Goal: Information Seeking & Learning: Learn about a topic

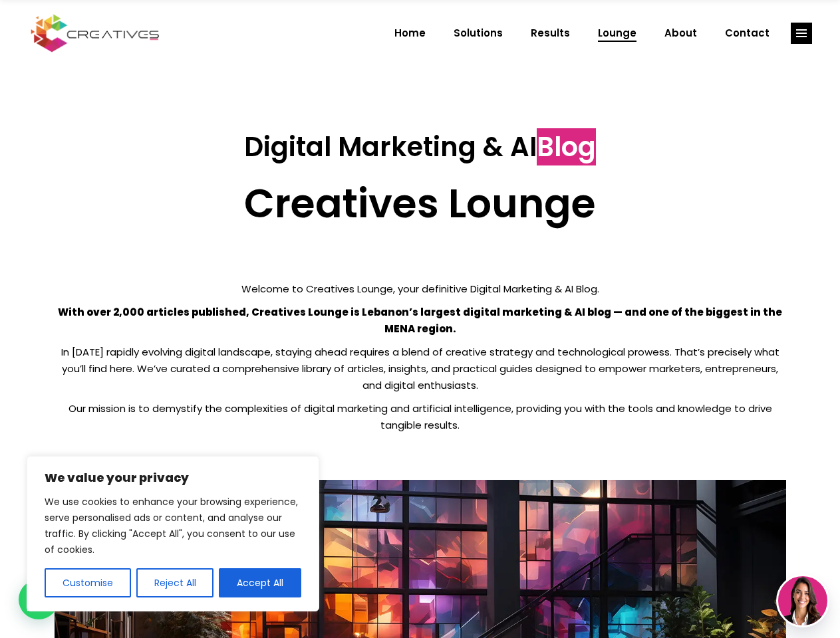
click at [419, 319] on p "With over 2,000 articles published, Creatives Lounge is Lebanon’s largest digit…" at bounding box center [420, 320] width 731 height 33
click at [87, 583] on button "Customise" at bounding box center [88, 582] width 86 height 29
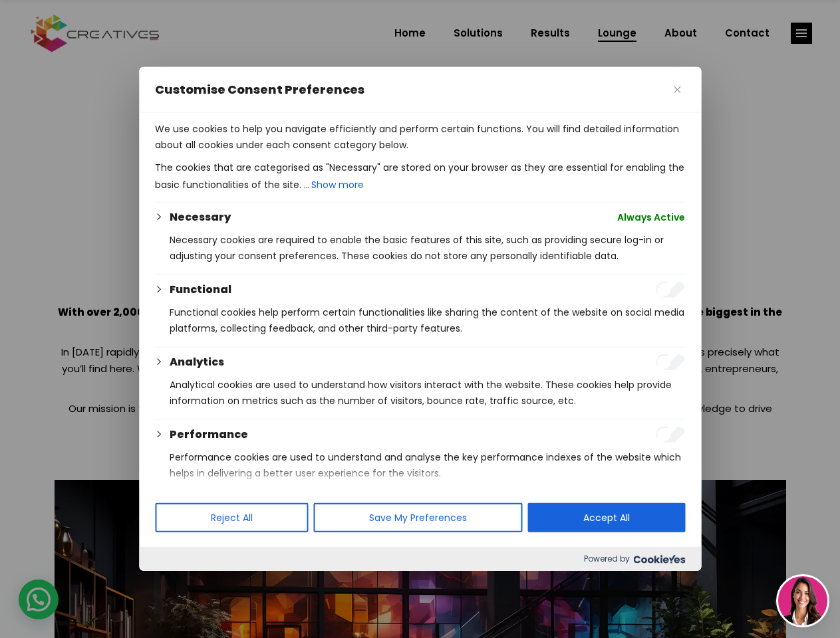
click at [174, 583] on div at bounding box center [420, 319] width 840 height 638
click at [260, 153] on p "We use cookies to help you navigate efficiently and perform certain functions. …" at bounding box center [420, 137] width 530 height 32
click at [801, 33] on div at bounding box center [420, 319] width 840 height 638
click at [802, 601] on img at bounding box center [802, 600] width 49 height 49
